Goal: Task Accomplishment & Management: Use online tool/utility

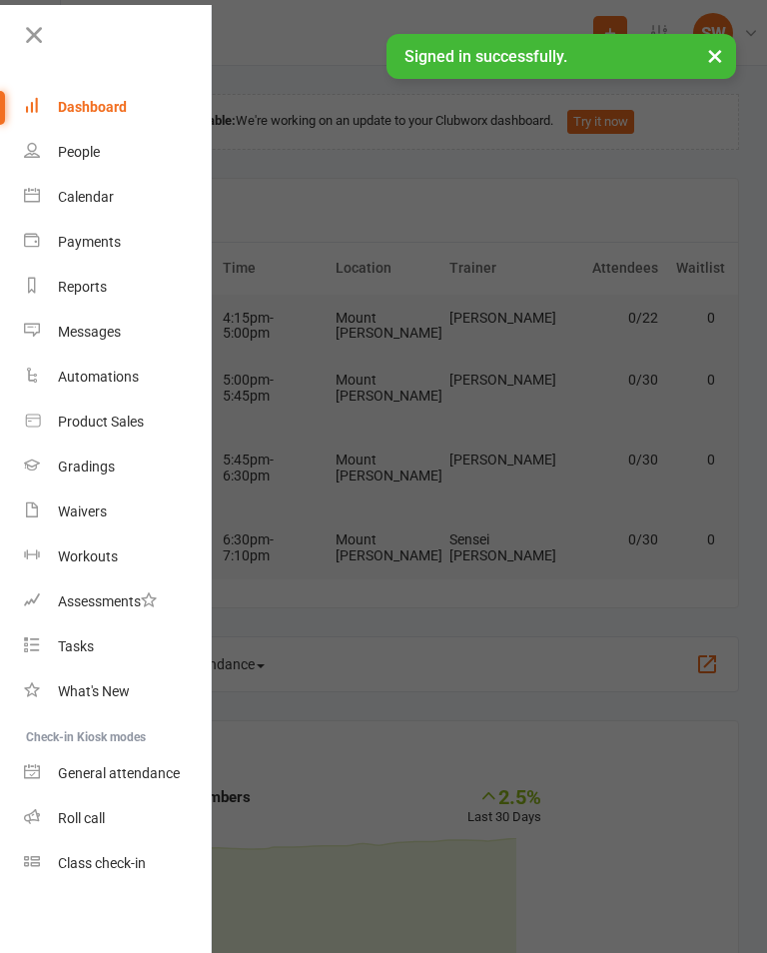
click at [124, 871] on div "Class check-in" at bounding box center [102, 863] width 88 height 16
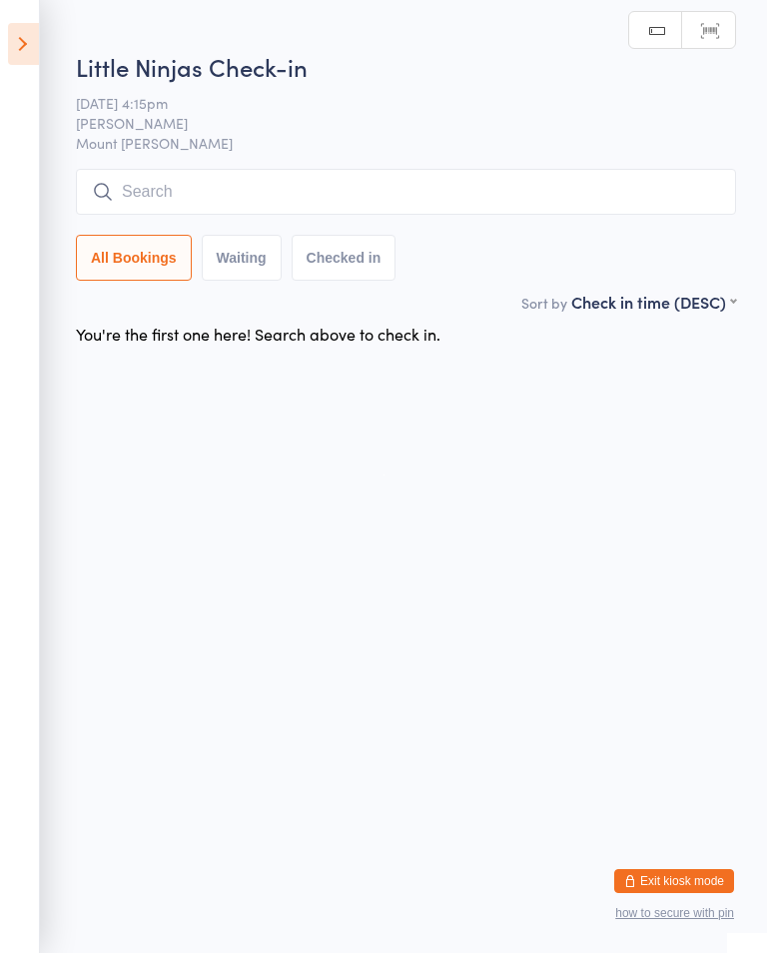
click at [29, 25] on icon at bounding box center [23, 44] width 31 height 42
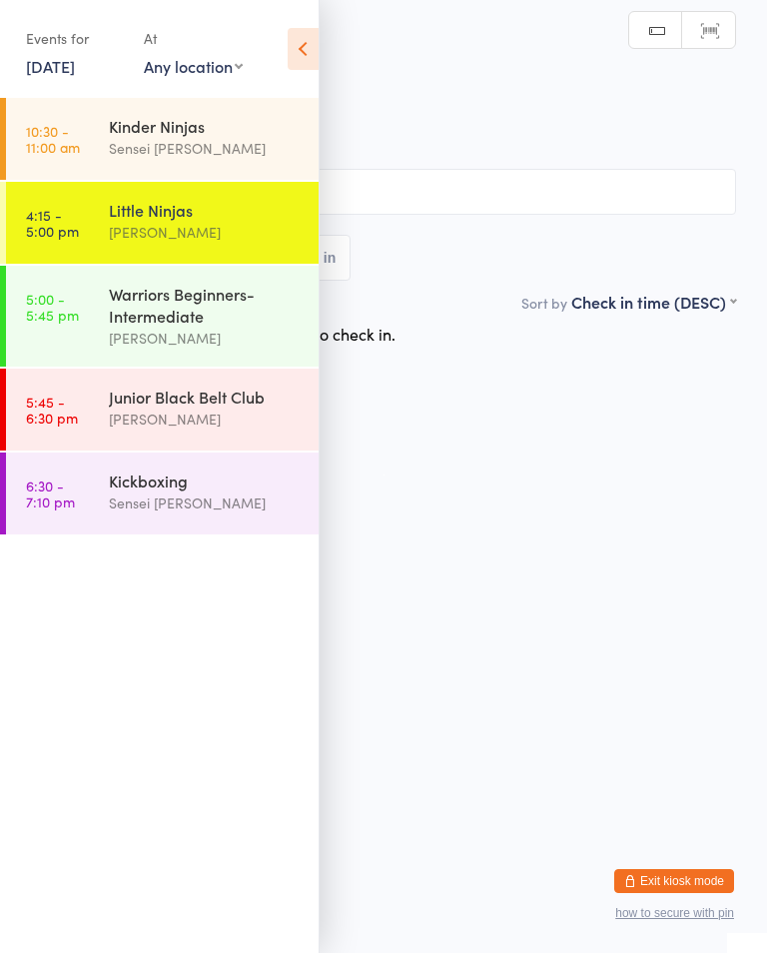
click at [153, 122] on div "Kinder Ninjas" at bounding box center [205, 126] width 193 height 22
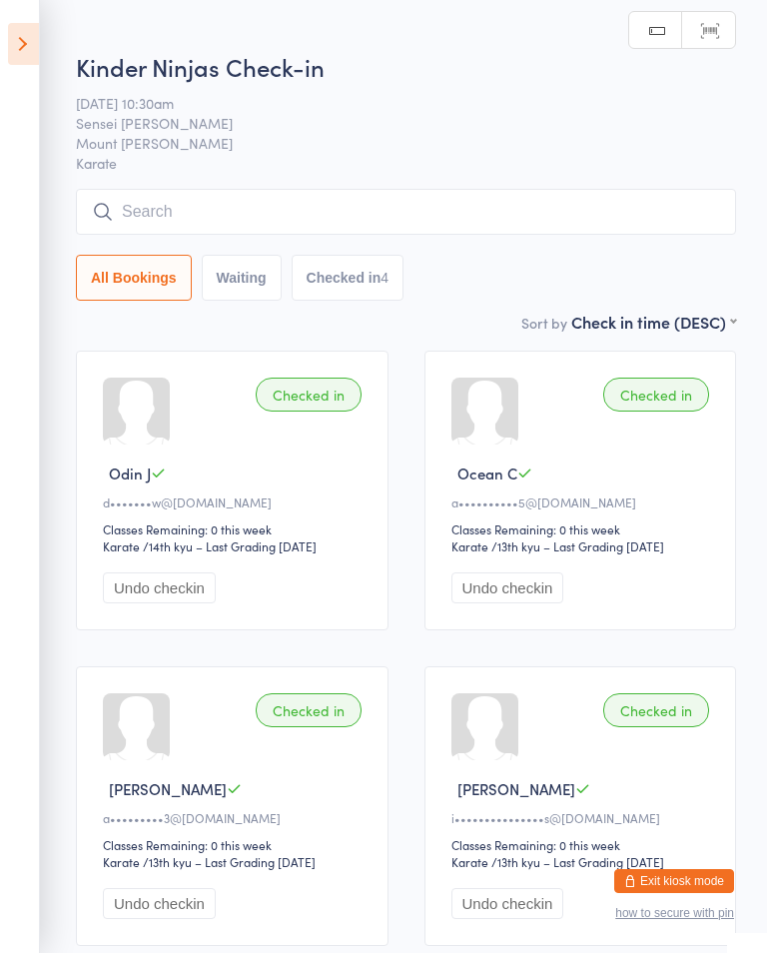
click at [2, 37] on aside "Events for [DATE] [DATE] [DATE] Sun Mon Tue Wed Thu Fri Sat 40 28 29 30 01 02 0…" at bounding box center [20, 476] width 40 height 953
click at [32, 57] on icon at bounding box center [23, 44] width 31 height 42
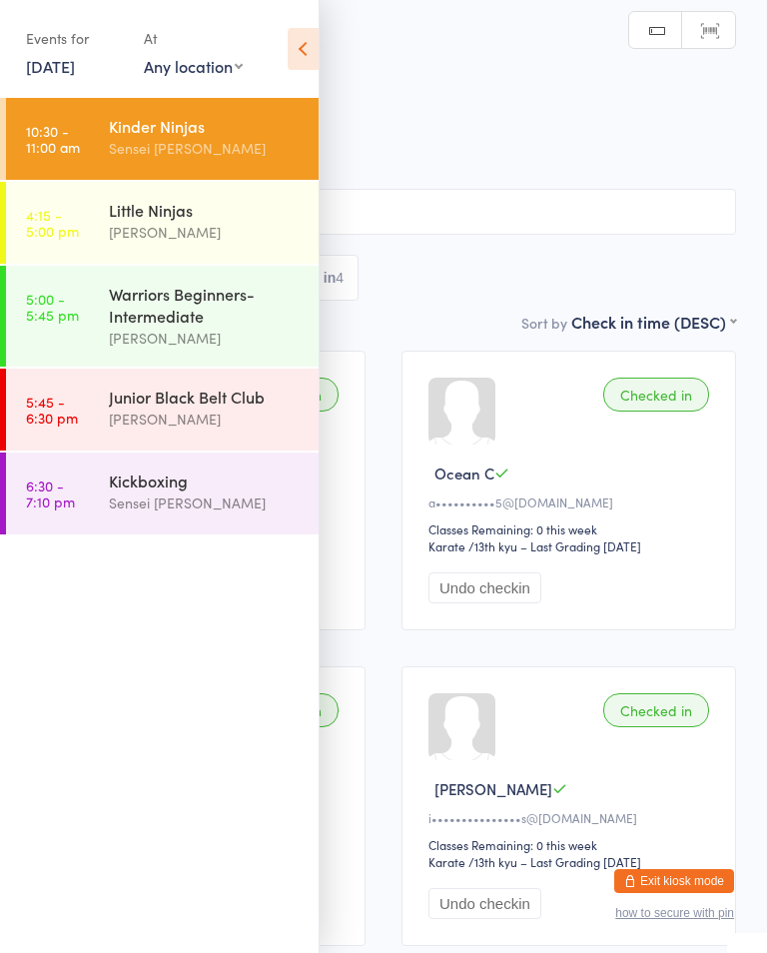
click at [191, 228] on div "[PERSON_NAME]" at bounding box center [205, 232] width 193 height 23
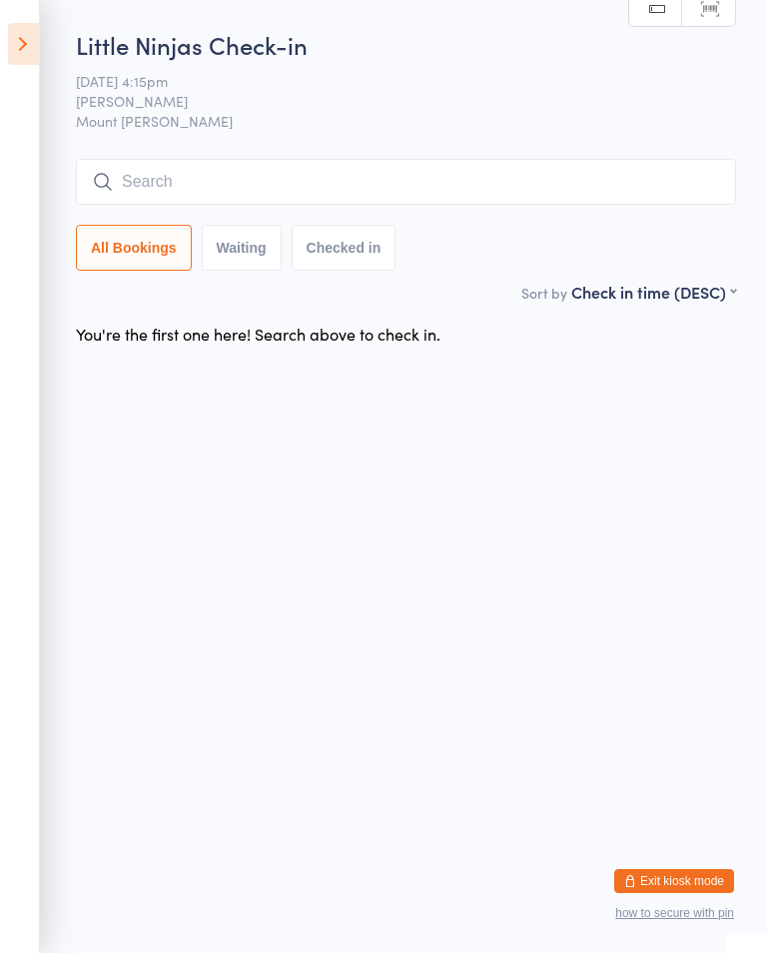
click at [590, 947] on html "You have now entered Kiosk Mode. Members will be able to check themselves in us…" at bounding box center [383, 476] width 767 height 953
